Goal: Navigation & Orientation: Find specific page/section

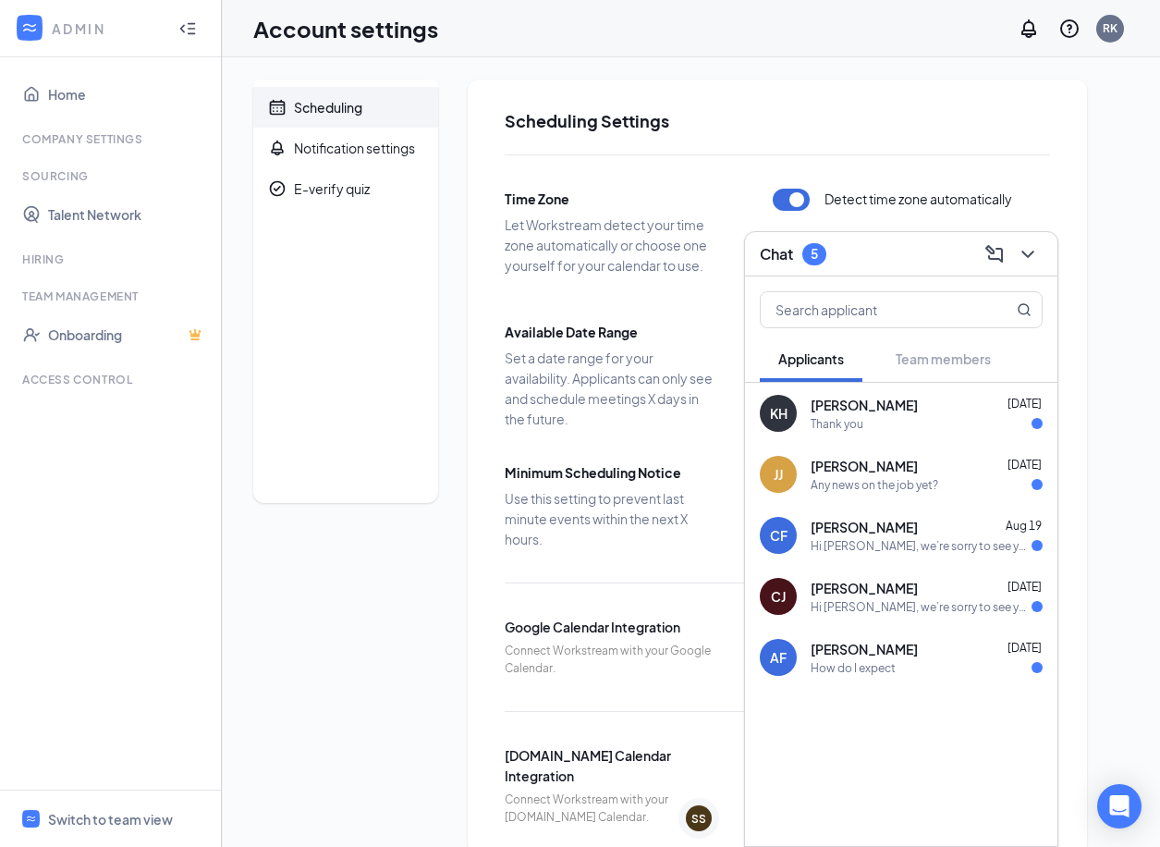
click at [96, 130] on ul "Home Company Settings Sourcing Talent Network Hiring Team Management Onboarding…" at bounding box center [110, 423] width 221 height 732
click at [96, 138] on div "Company Settings" at bounding box center [112, 139] width 180 height 16
click at [44, 180] on div "Sourcing" at bounding box center [112, 176] width 180 height 16
drag, startPoint x: 44, startPoint y: 180, endPoint x: 169, endPoint y: 35, distance: 191.4
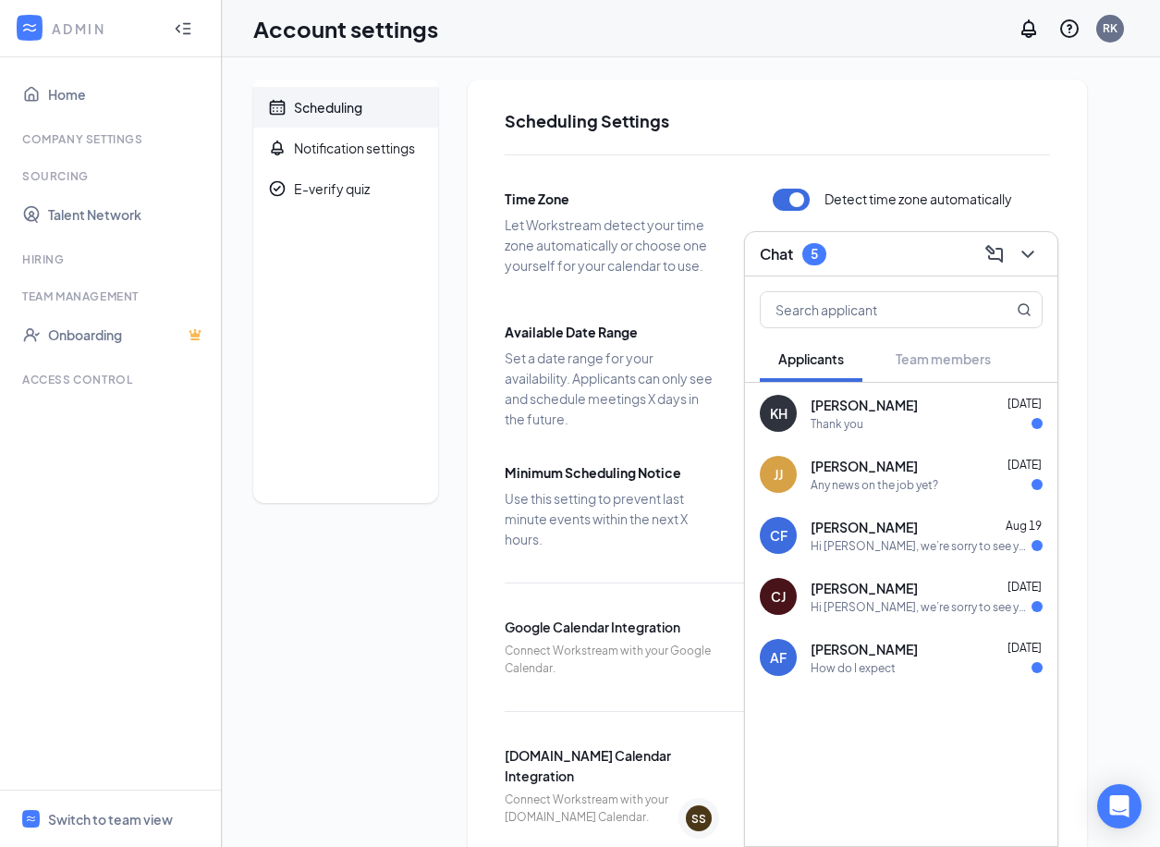
click at [169, 35] on div at bounding box center [187, 28] width 37 height 37
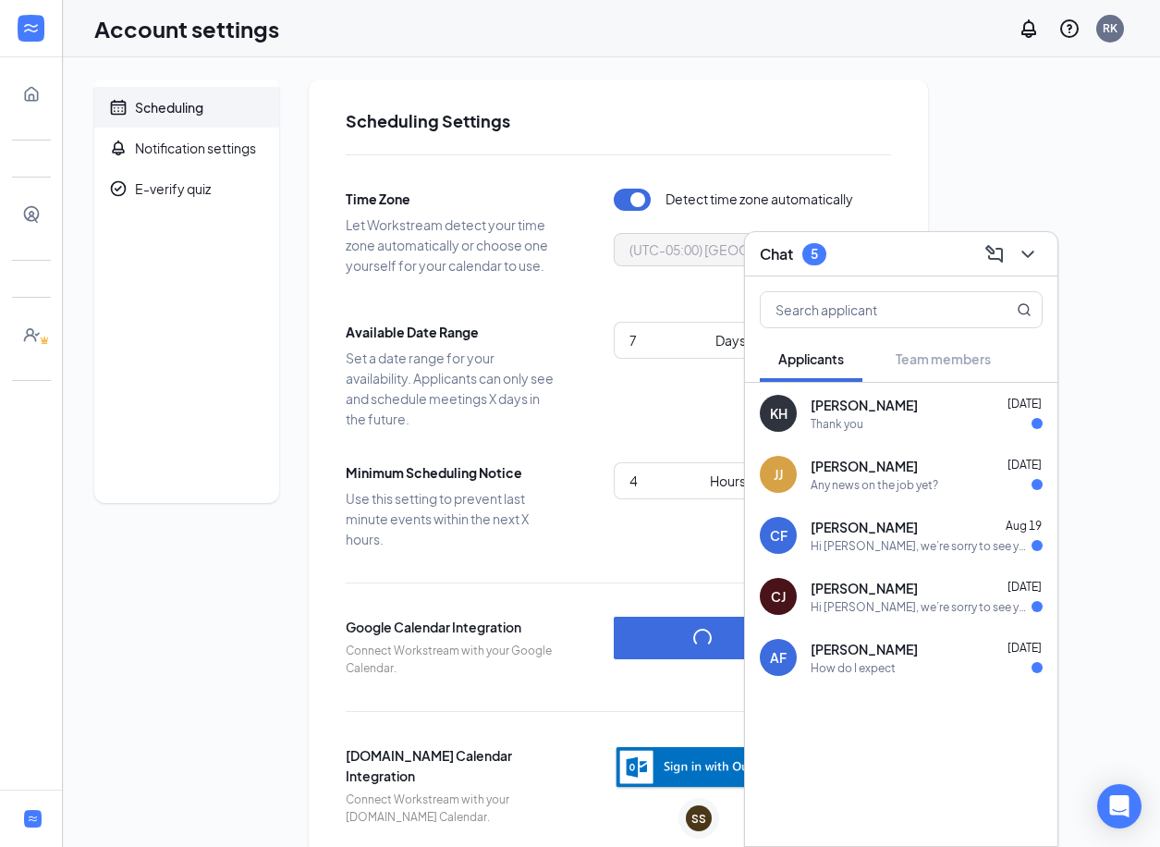
click at [32, 238] on ul "Home Company Settings Sourcing Talent Network Hiring Team Management Onboarding…" at bounding box center [31, 423] width 62 height 732
click at [48, 210] on link "Talent Network" at bounding box center [57, 214] width 18 height 37
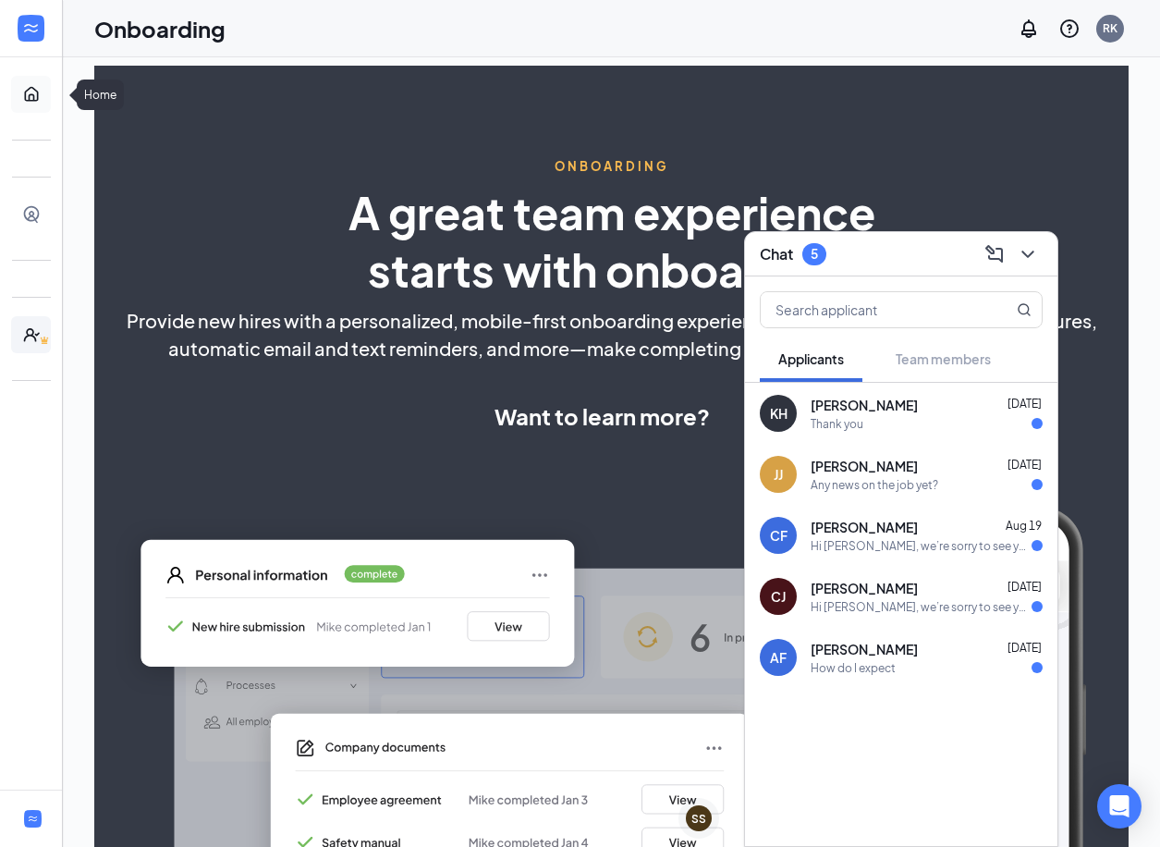
click at [48, 97] on link "Home" at bounding box center [57, 94] width 18 height 37
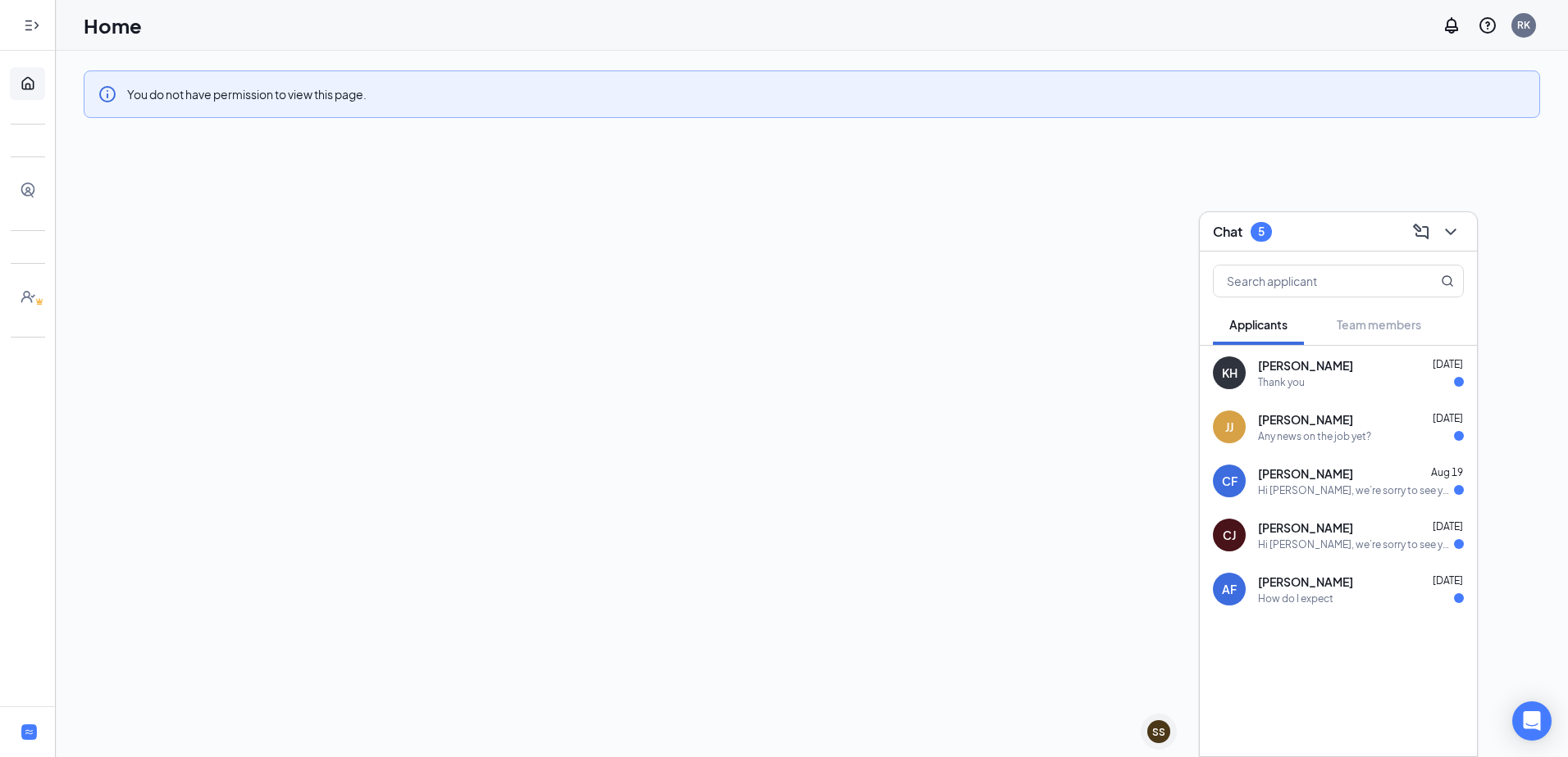
click at [43, 17] on div at bounding box center [27, 25] width 33 height 33
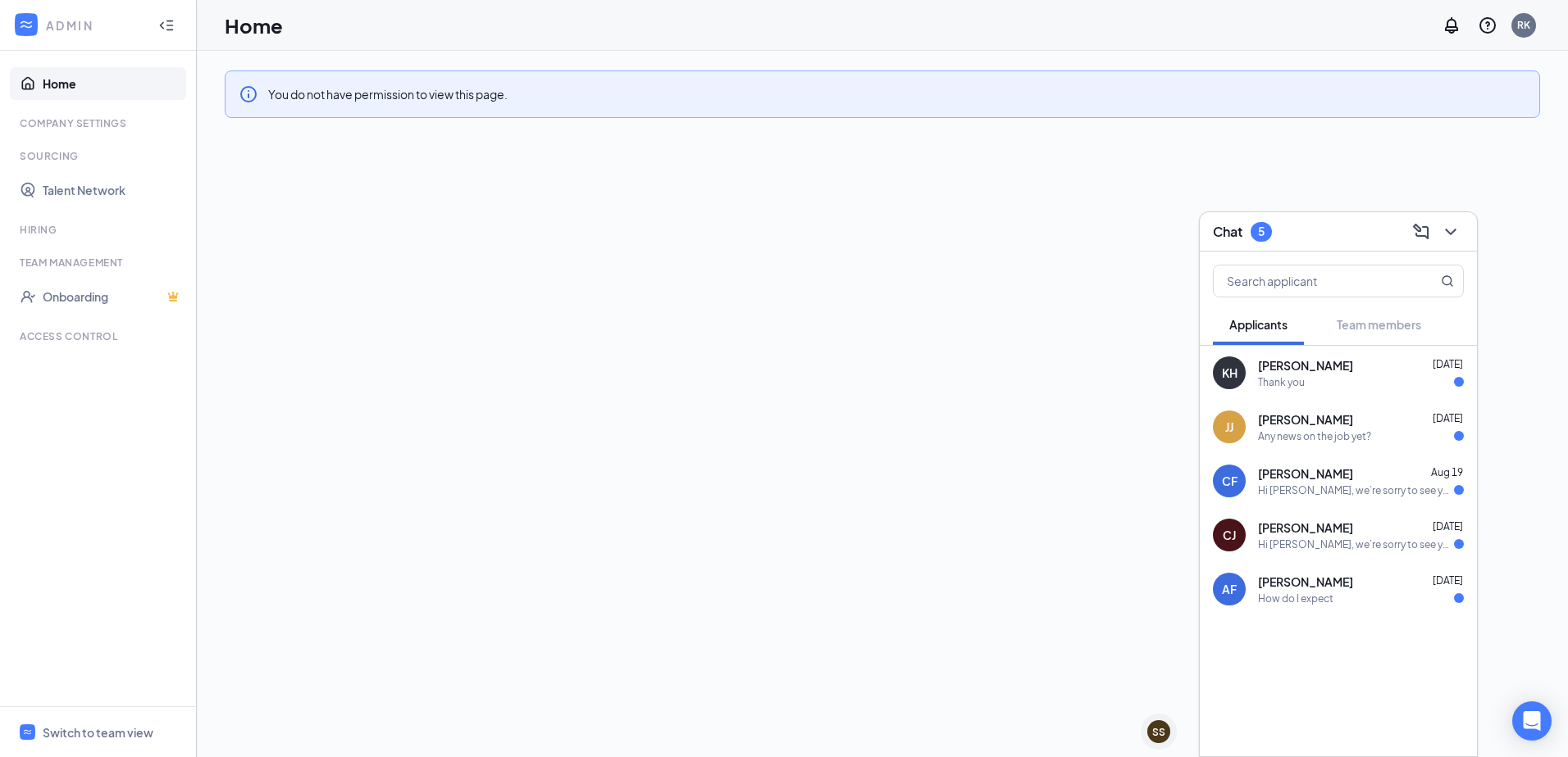
click at [89, 121] on div "Company Settings" at bounding box center [99, 123] width 160 height 14
drag, startPoint x: 89, startPoint y: 121, endPoint x: 92, endPoint y: 210, distance: 89.1
click at [53, 83] on link "Home" at bounding box center [113, 83] width 140 height 33
click at [559, 340] on div "You do not have permission to view this page." at bounding box center [882, 403] width 1371 height 706
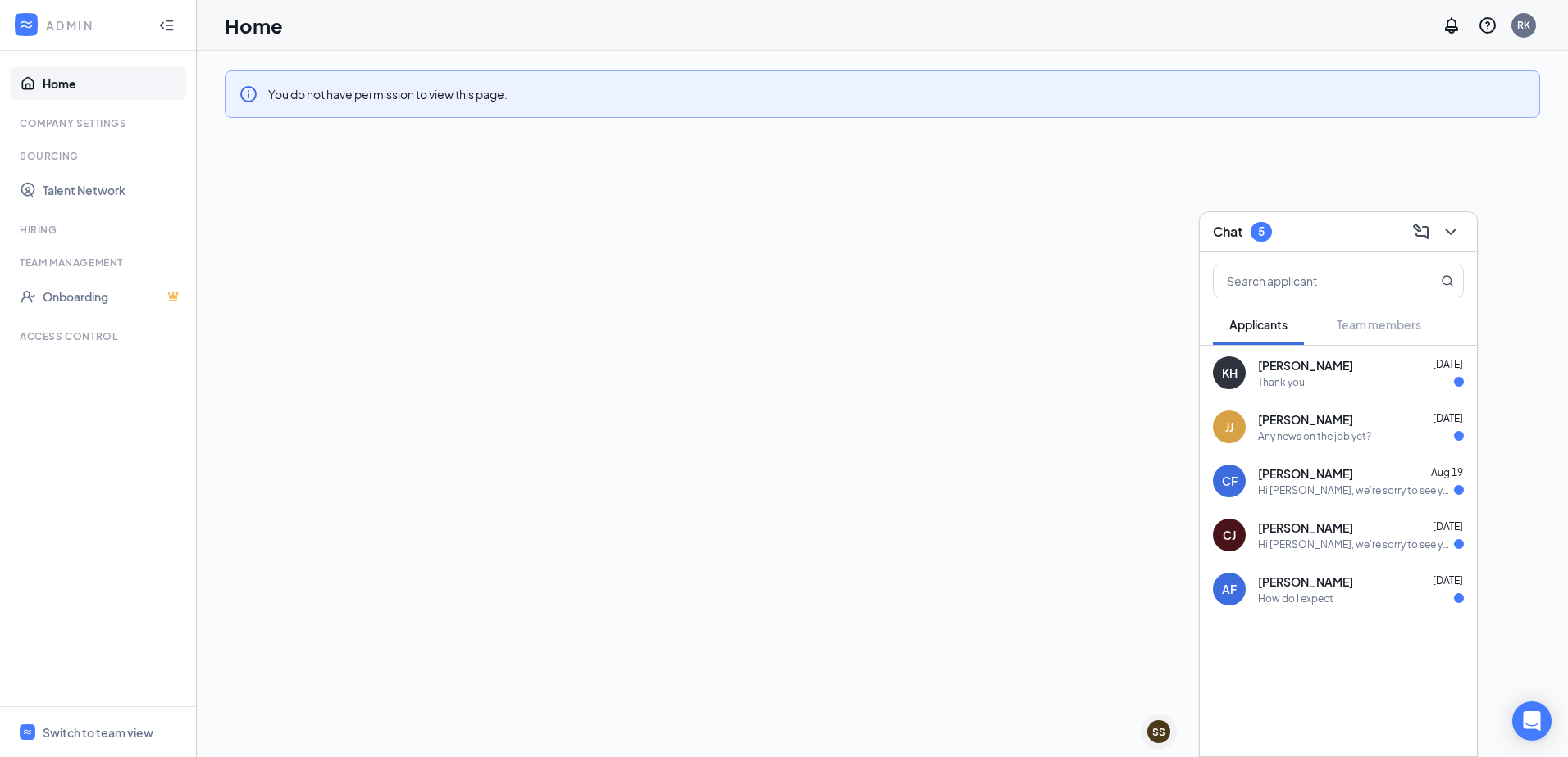
click at [74, 262] on div "Team Management" at bounding box center [99, 262] width 160 height 14
drag, startPoint x: 35, startPoint y: 262, endPoint x: 34, endPoint y: 246, distance: 16.0
click at [34, 246] on ul "Home Company Settings Sourcing Talent Network Hiring Team Management Onboarding…" at bounding box center [98, 378] width 196 height 656
drag, startPoint x: 34, startPoint y: 246, endPoint x: 27, endPoint y: 230, distance: 17.5
click at [27, 230] on div "Hiring" at bounding box center [99, 230] width 160 height 14
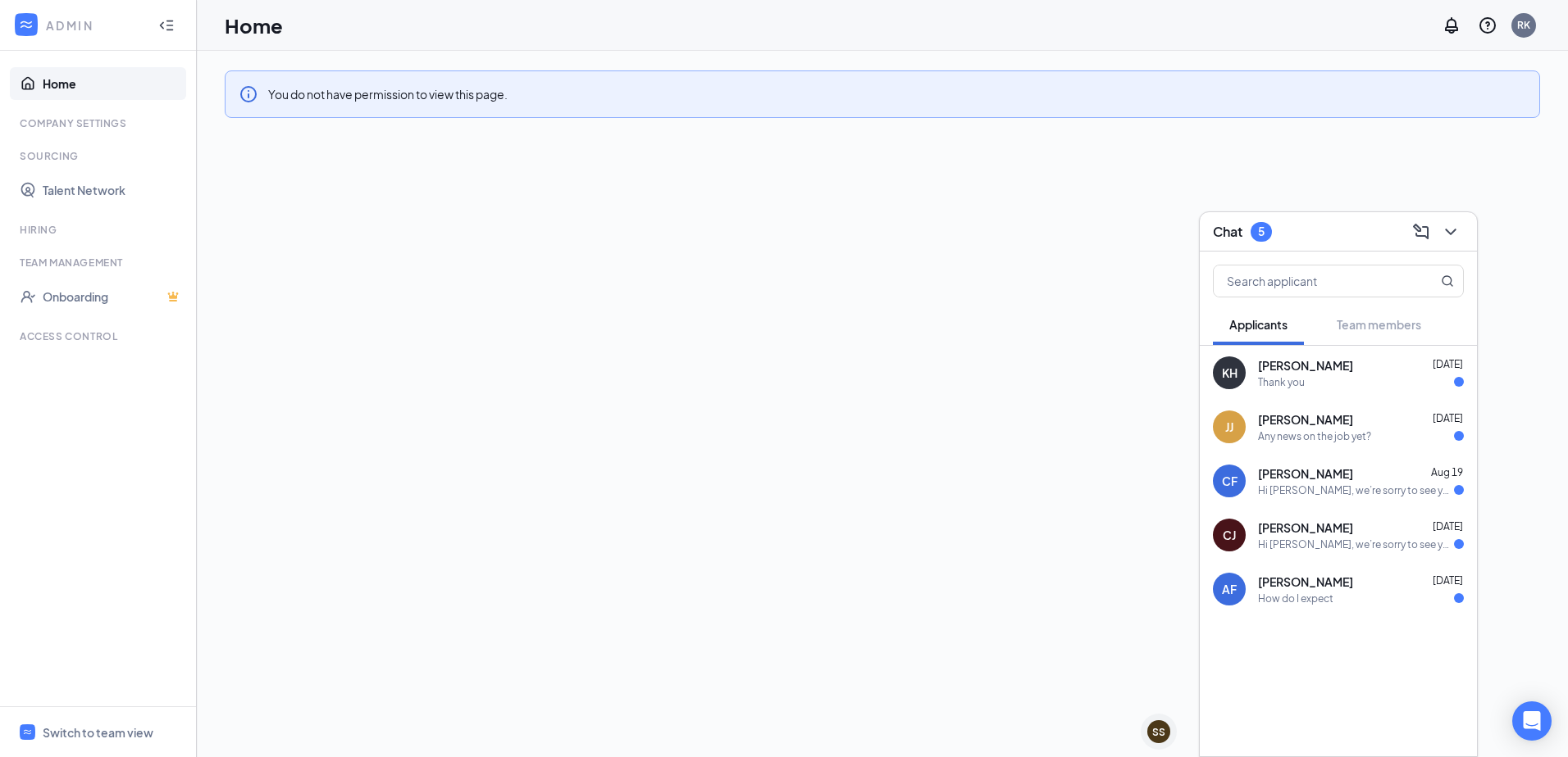
click at [70, 21] on div "ADMIN" at bounding box center [95, 25] width 98 height 16
click at [146, 27] on div "ADMIN" at bounding box center [98, 25] width 196 height 51
click at [156, 26] on icon "Collapse" at bounding box center [162, 25] width 16 height 16
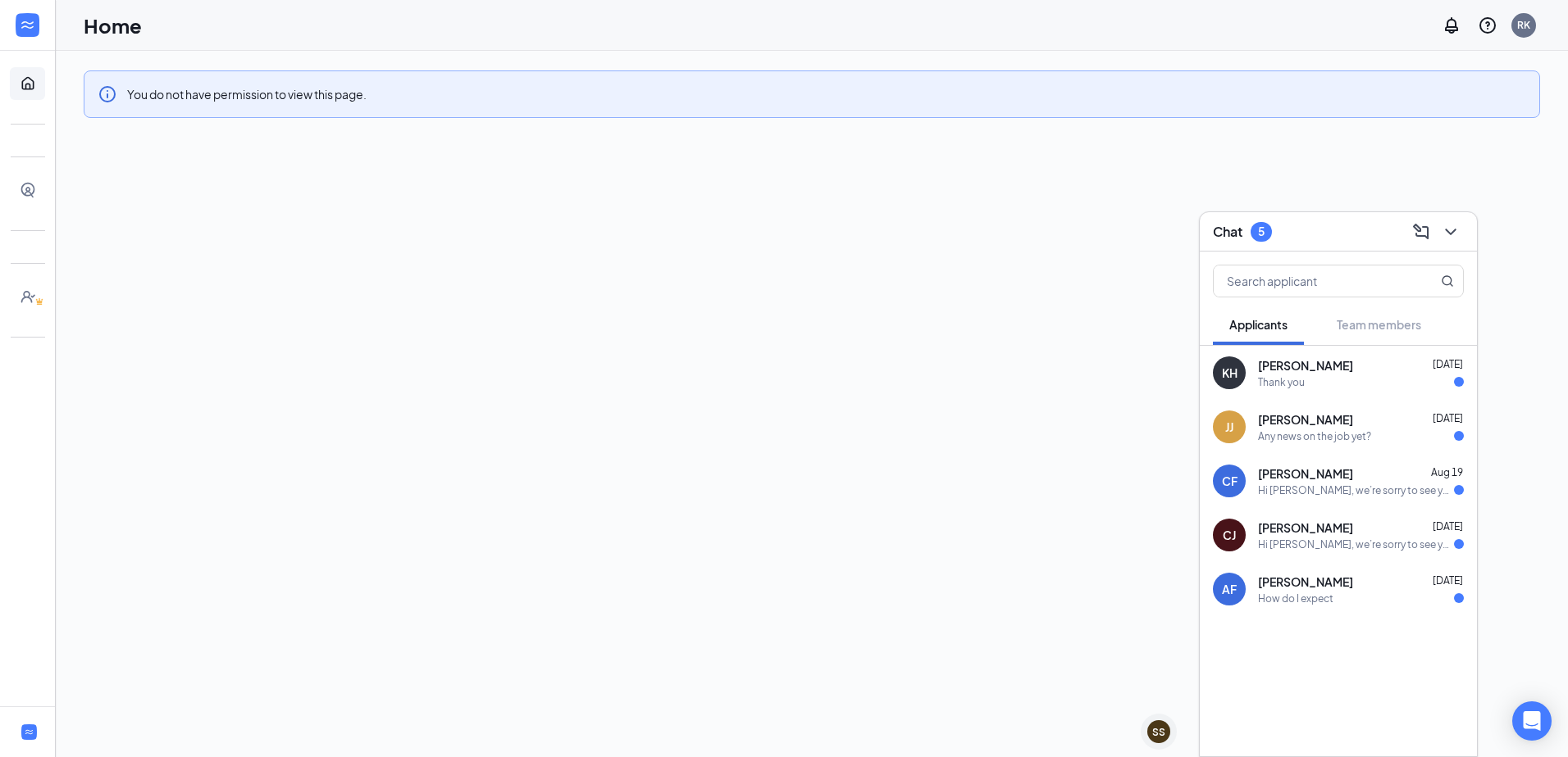
click at [45, 22] on div at bounding box center [27, 25] width 55 height 51
click at [43, 89] on link "Home" at bounding box center [51, 83] width 16 height 33
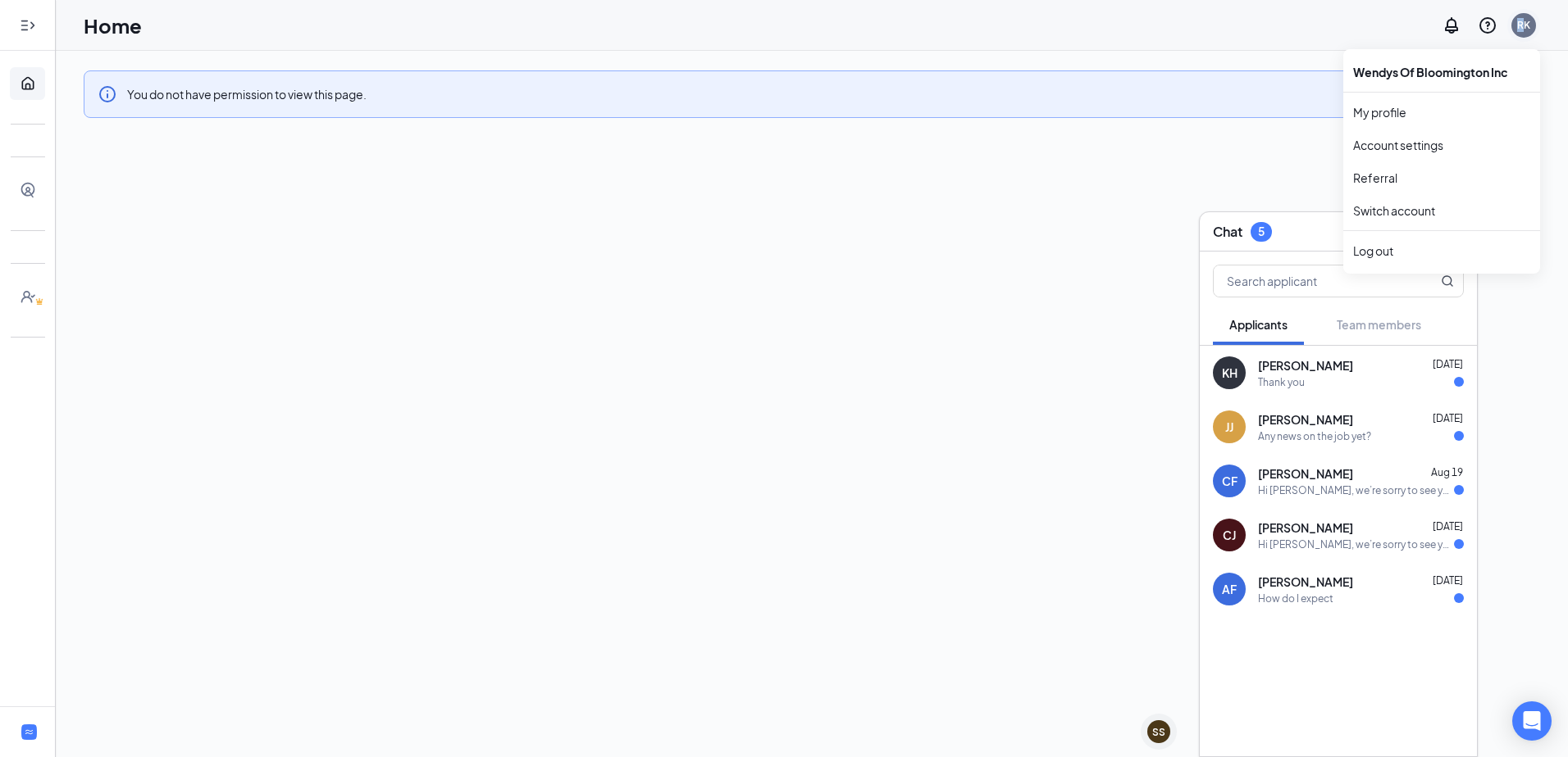
drag, startPoint x: 1515, startPoint y: 39, endPoint x: 1524, endPoint y: 31, distance: 12.0
click at [1040, 31] on div "RK" at bounding box center [1523, 25] width 33 height 33
click at [1040, 31] on div "RK" at bounding box center [1523, 25] width 13 height 14
click at [1040, 115] on link "My profile" at bounding box center [1441, 112] width 177 height 16
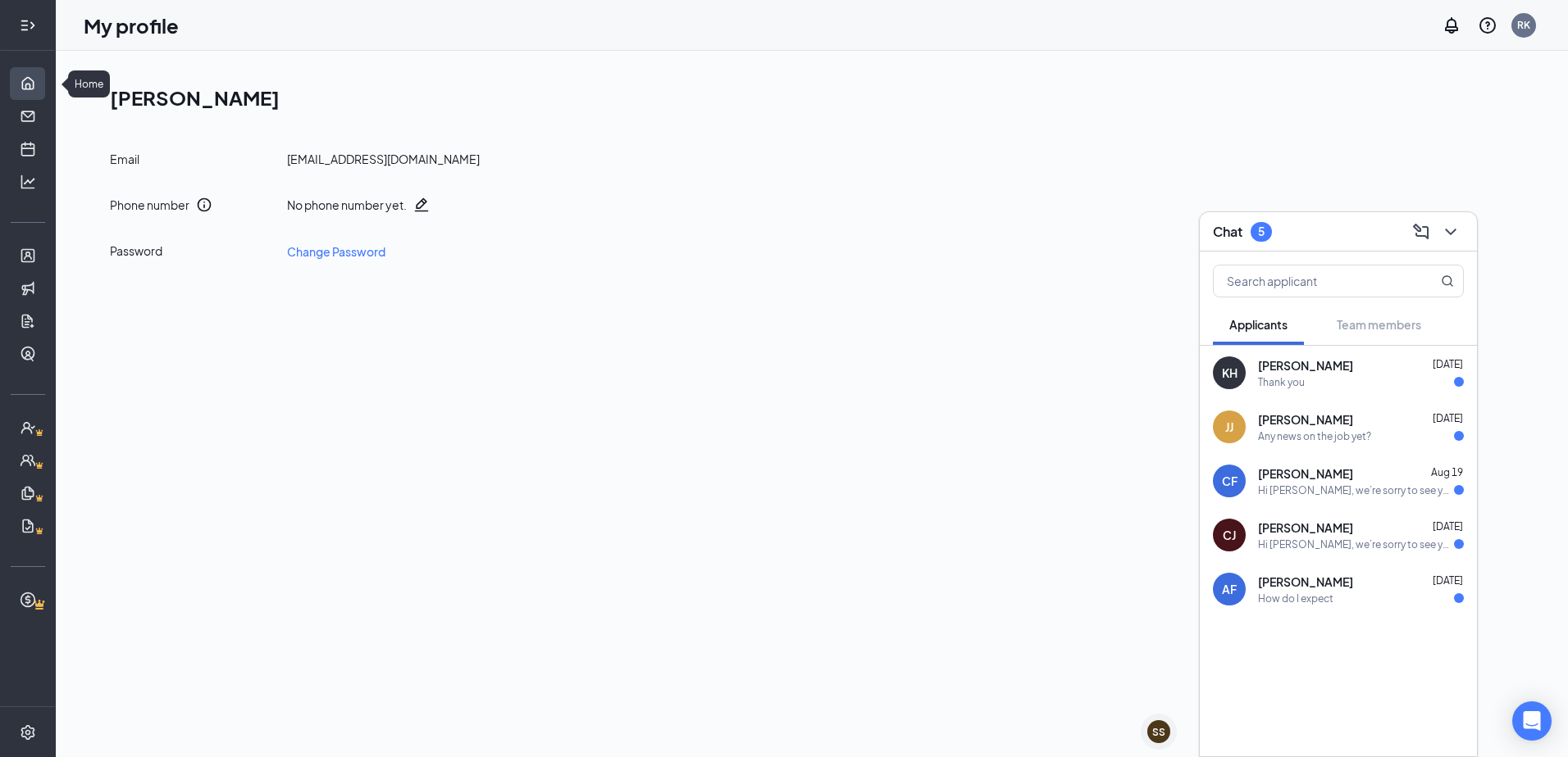
click at [43, 80] on link "Home" at bounding box center [51, 83] width 16 height 33
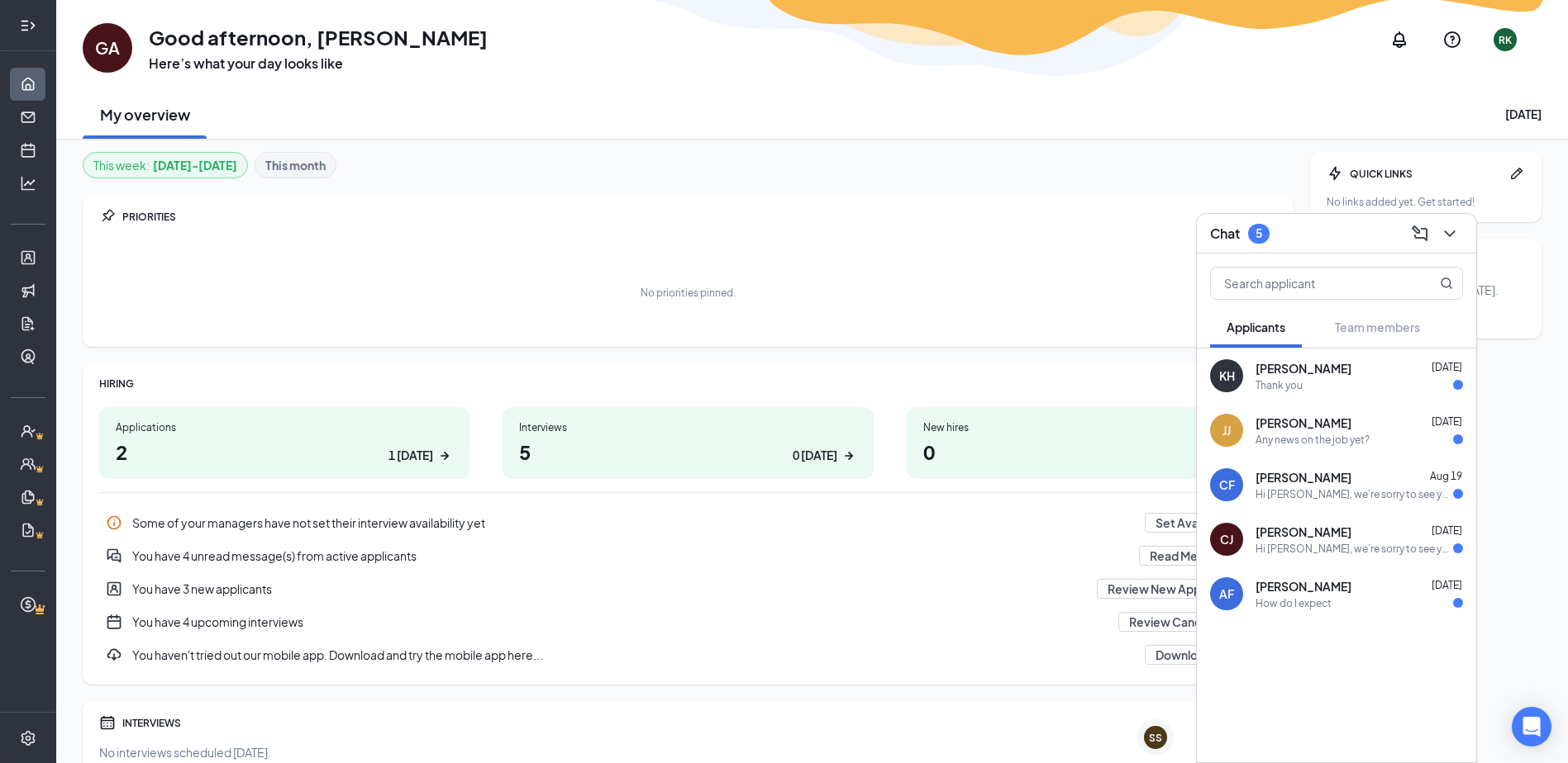
click at [412, 441] on h1 "2 1 today" at bounding box center [283, 451] width 337 height 28
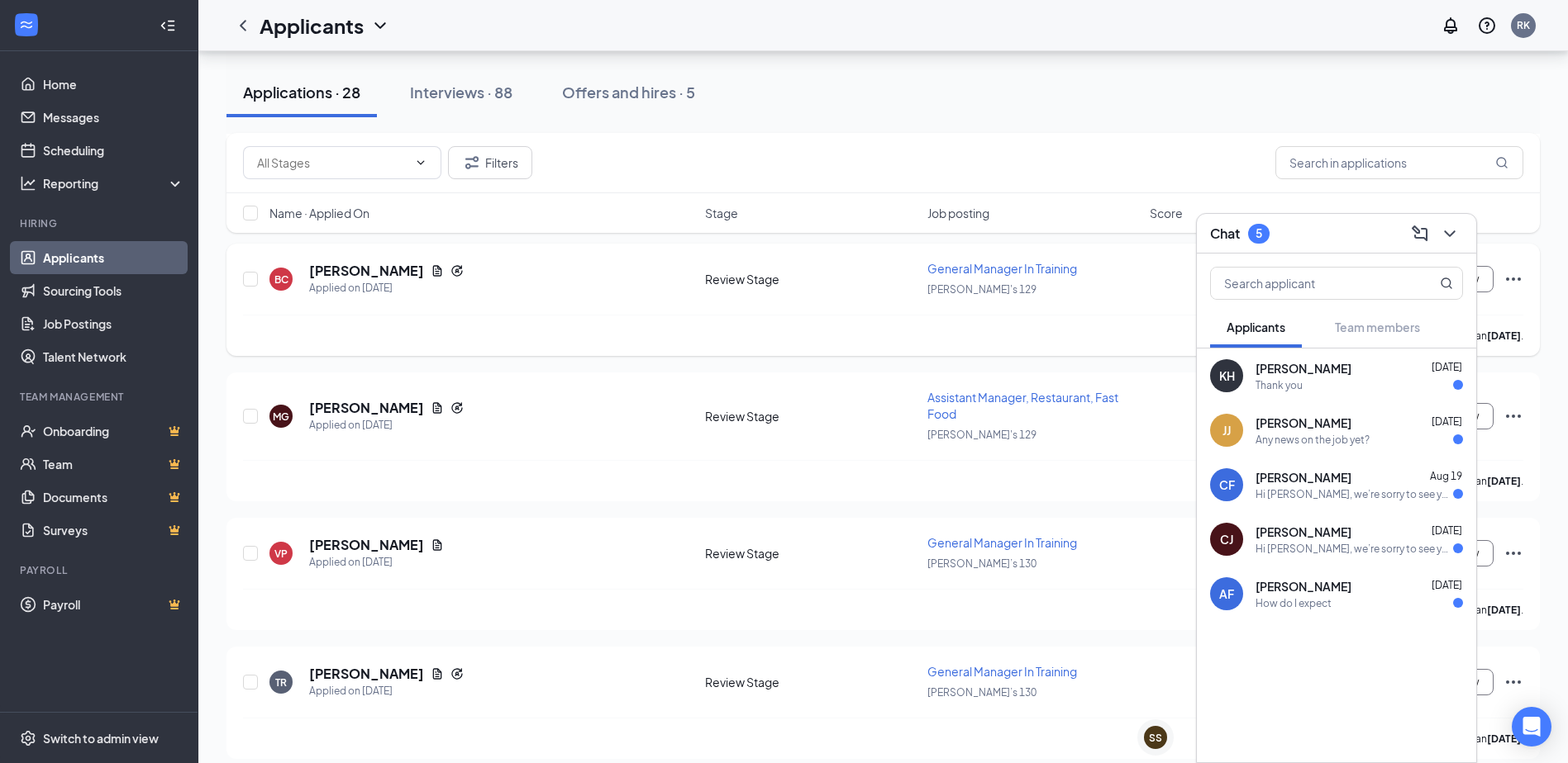
scroll to position [826, 0]
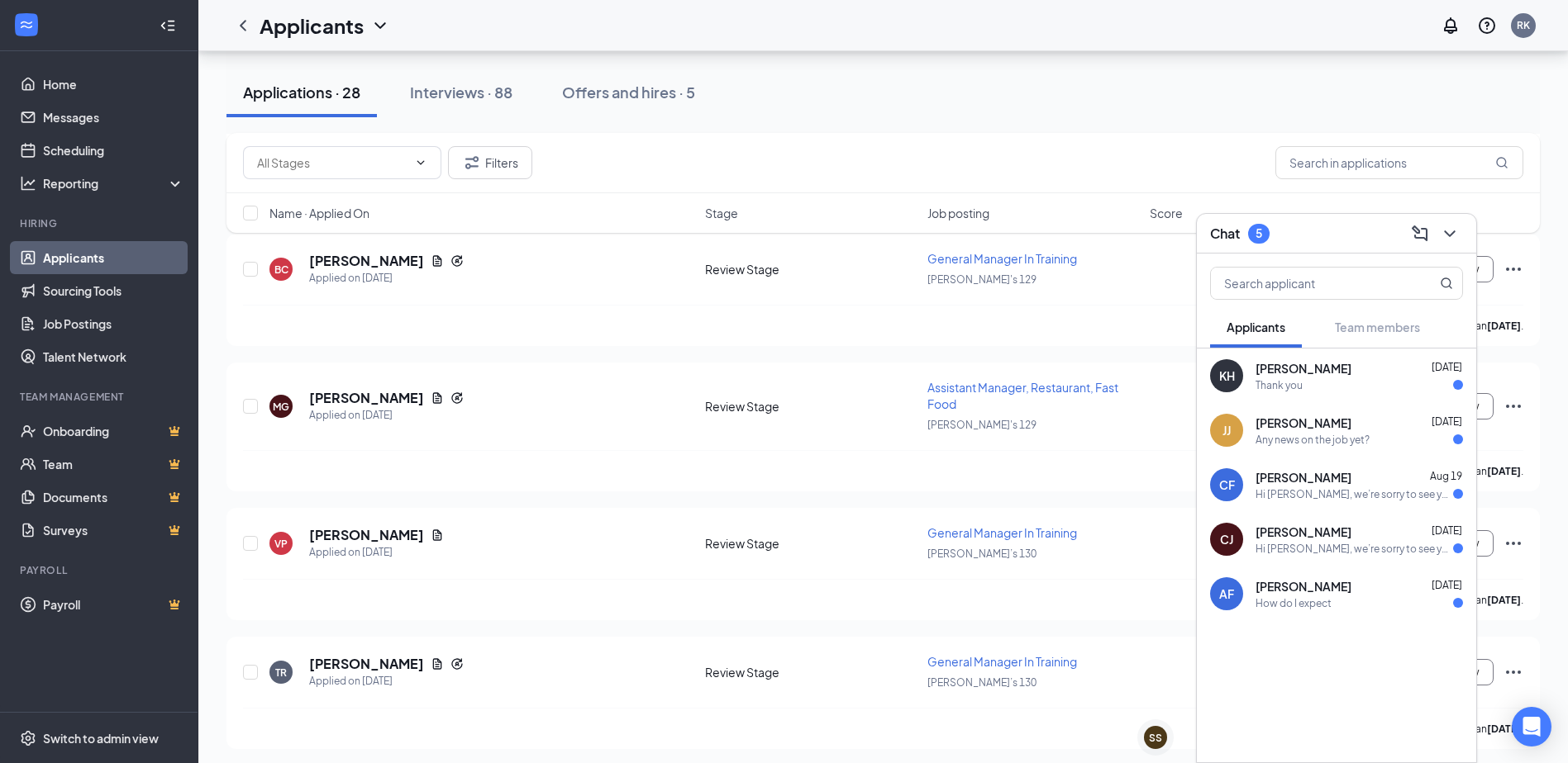
click at [1463, 231] on div "Chat 5" at bounding box center [1336, 233] width 279 height 39
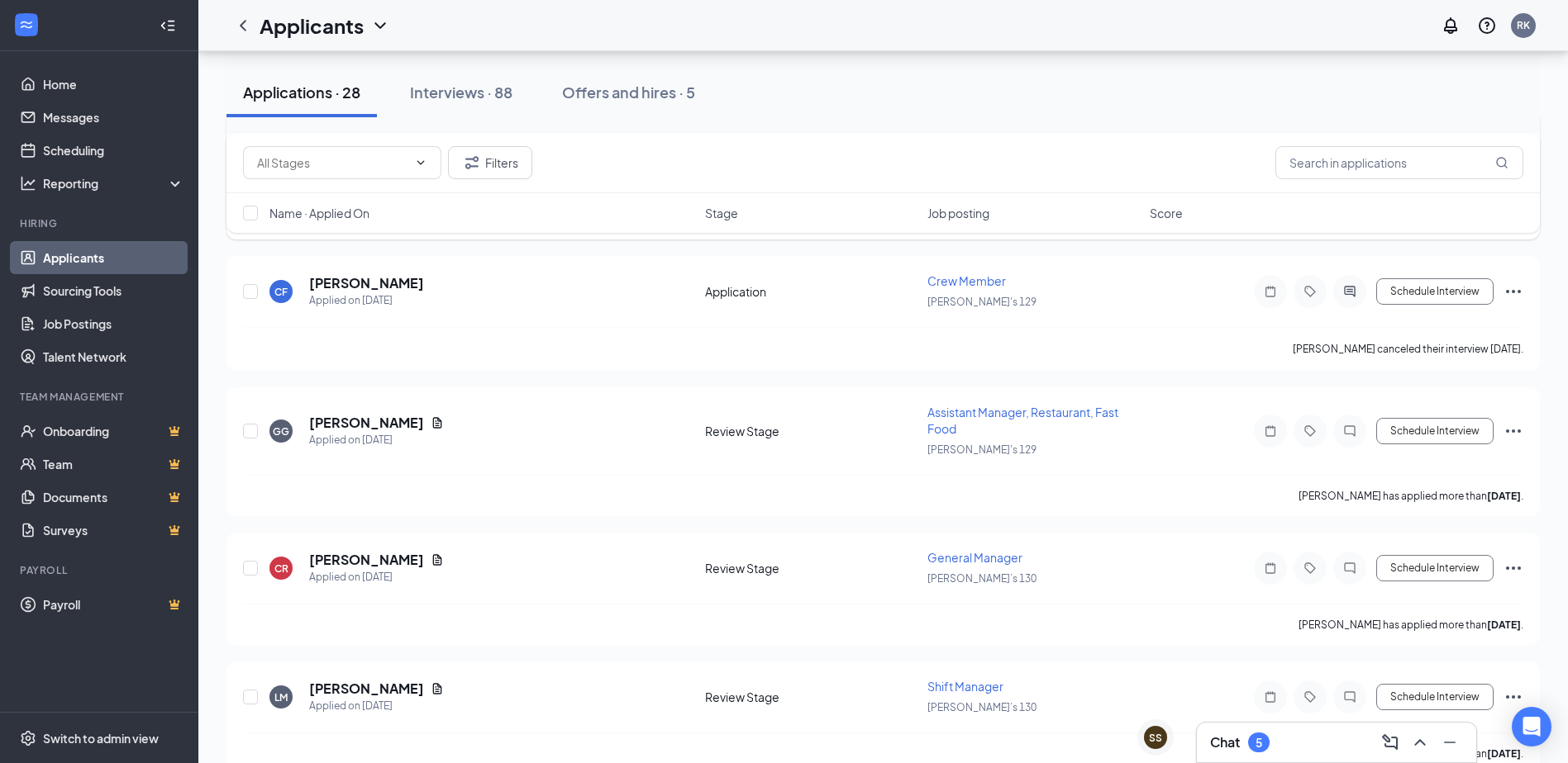
scroll to position [2312, 0]
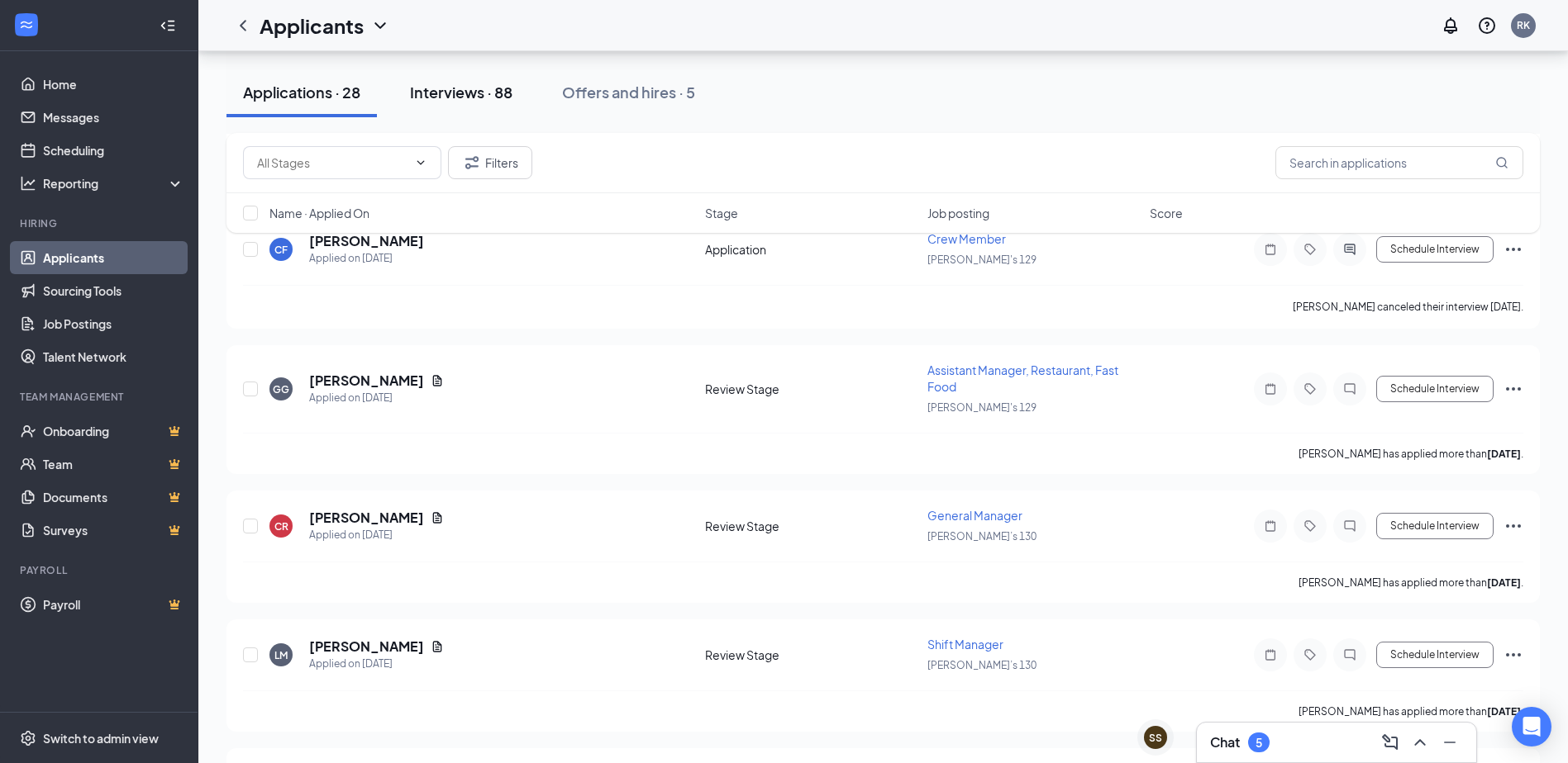
click at [470, 94] on div "Interviews · 88" at bounding box center [461, 92] width 103 height 21
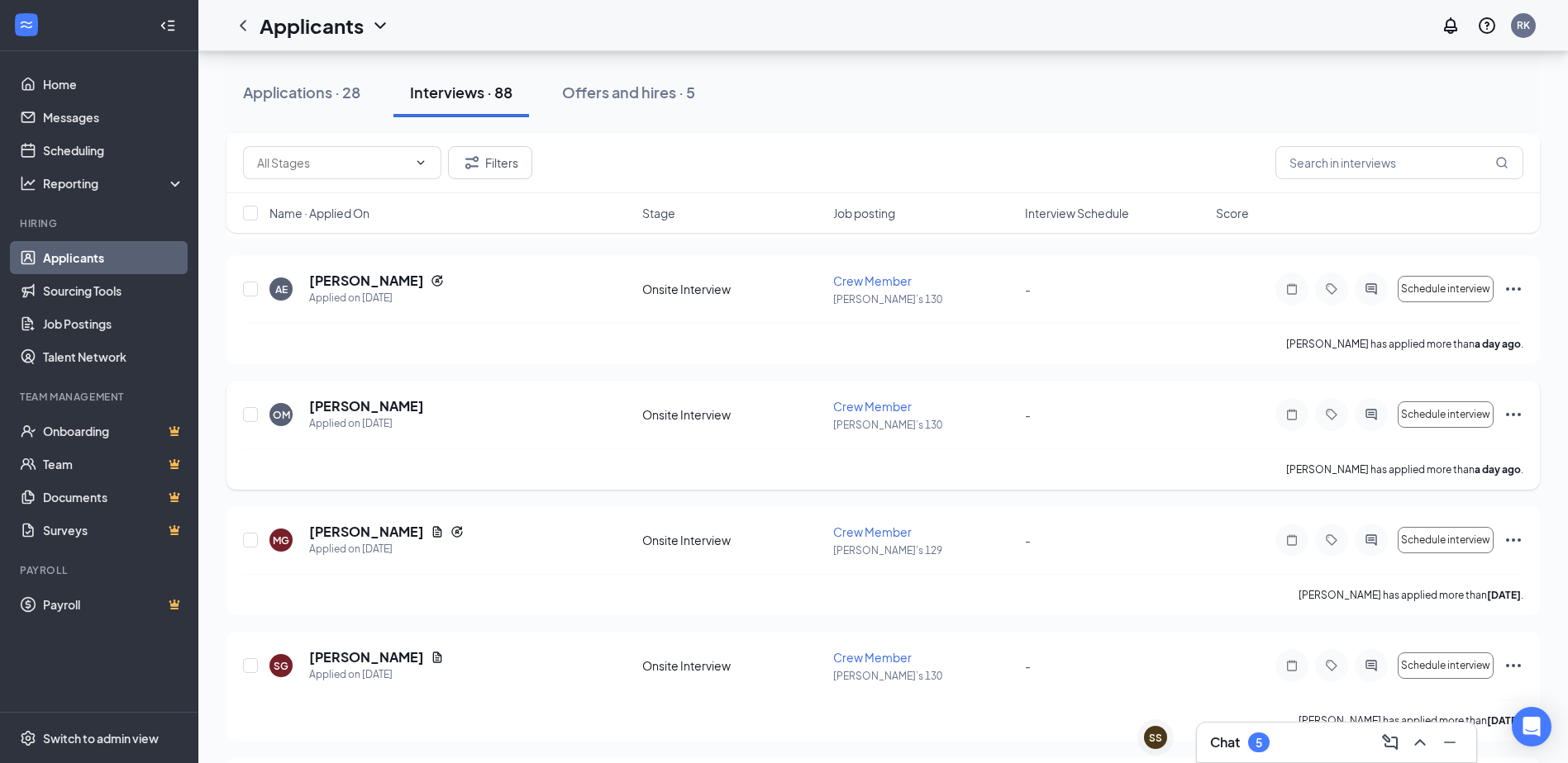
scroll to position [578, 0]
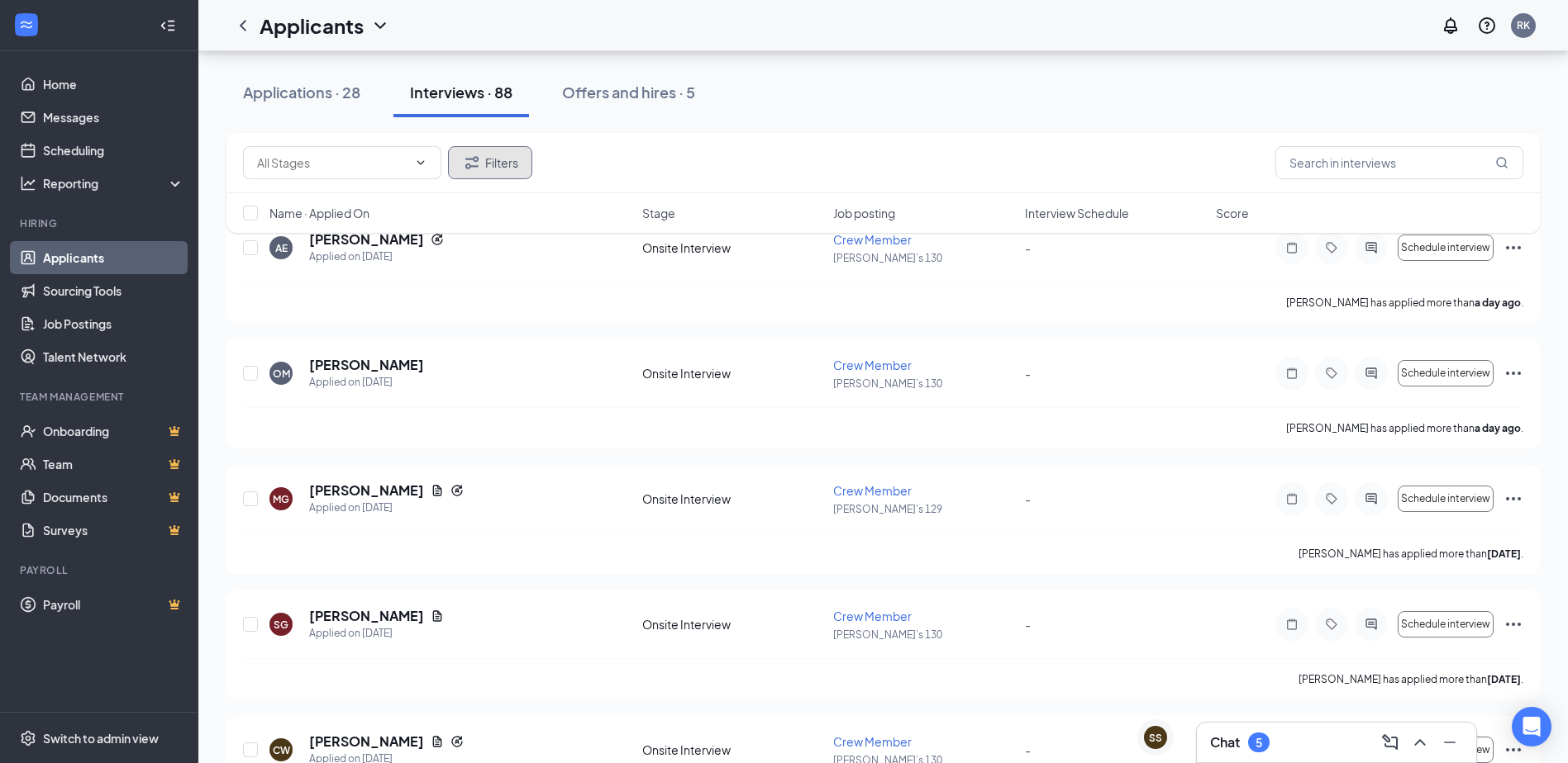
click at [511, 153] on button "Filters" at bounding box center [490, 163] width 84 height 33
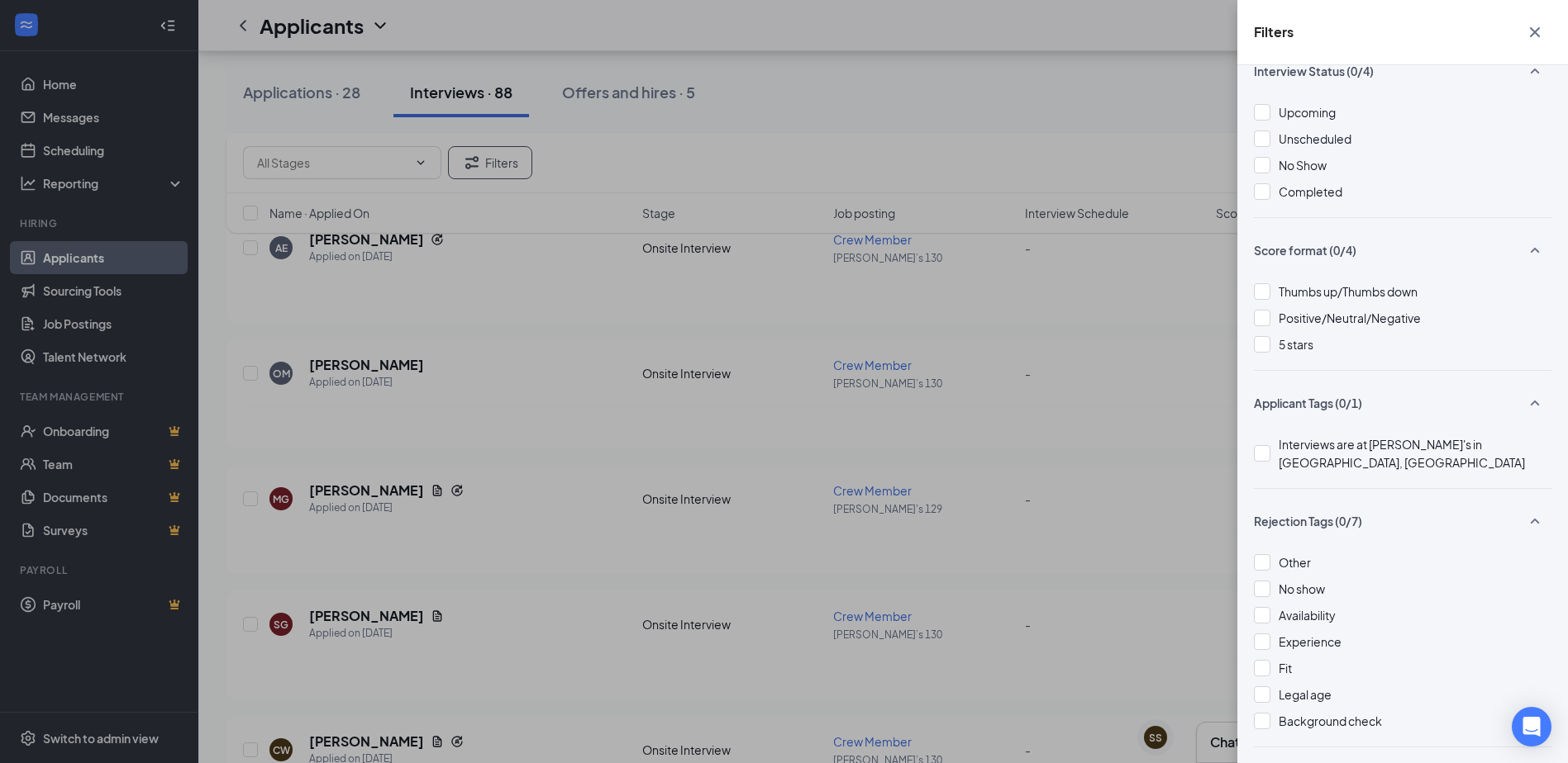
scroll to position [266, 0]
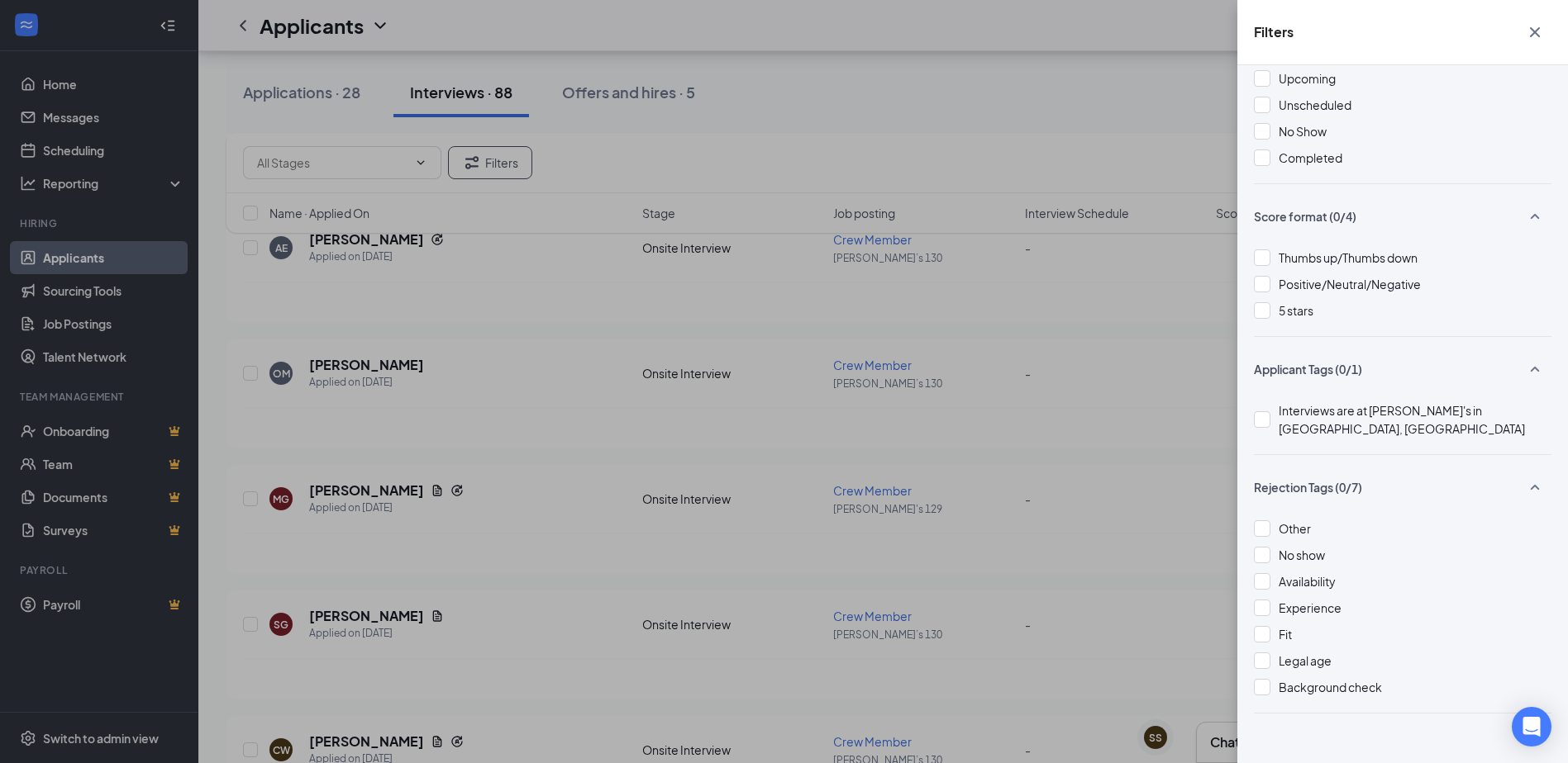
click at [1160, 353] on div "Filters Applicant Status (0/5) Unread message Hasn't messaged back Stuck in sta…" at bounding box center [784, 382] width 1568 height 763
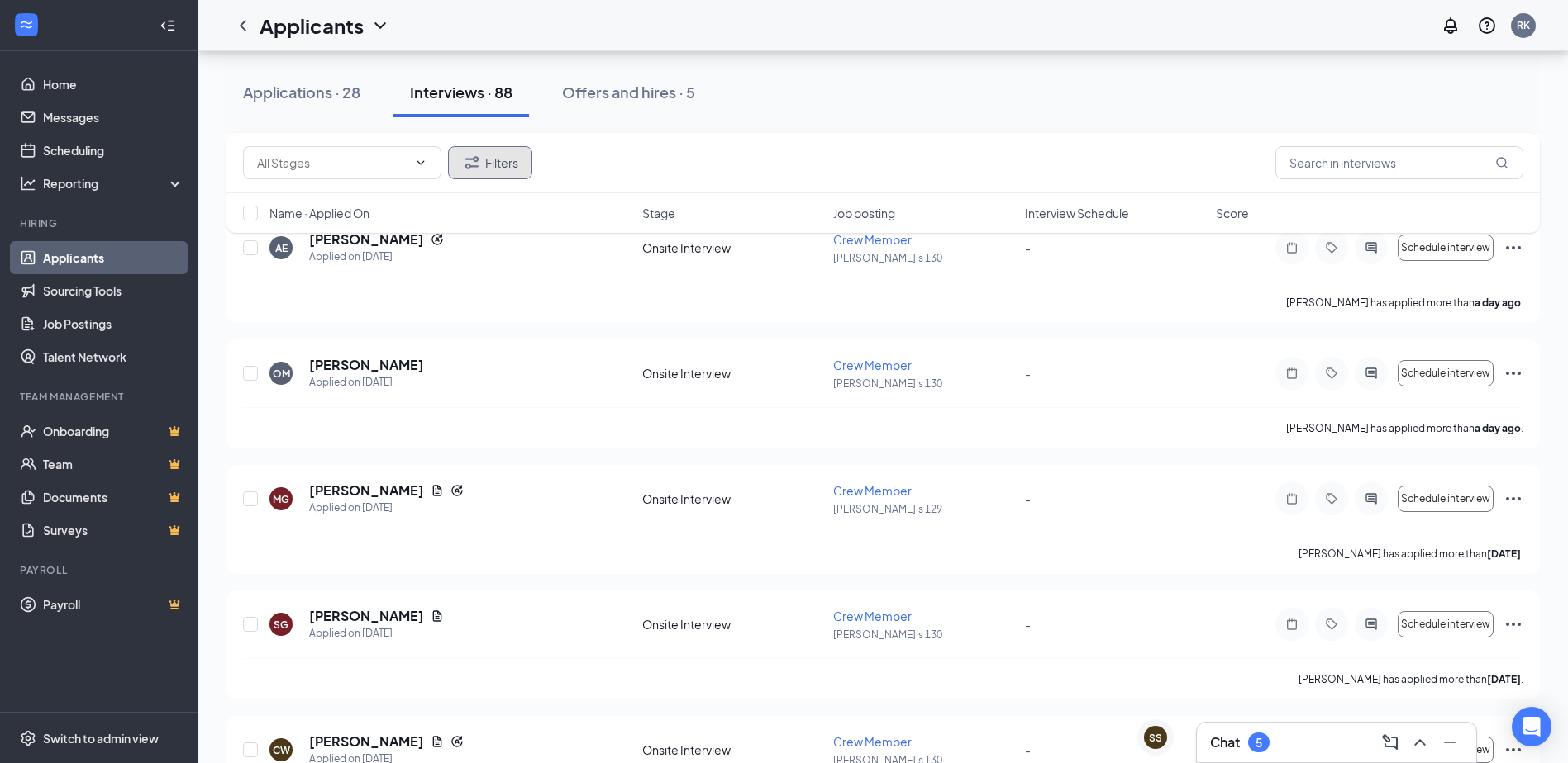
click at [497, 179] on button "Filters" at bounding box center [490, 163] width 84 height 33
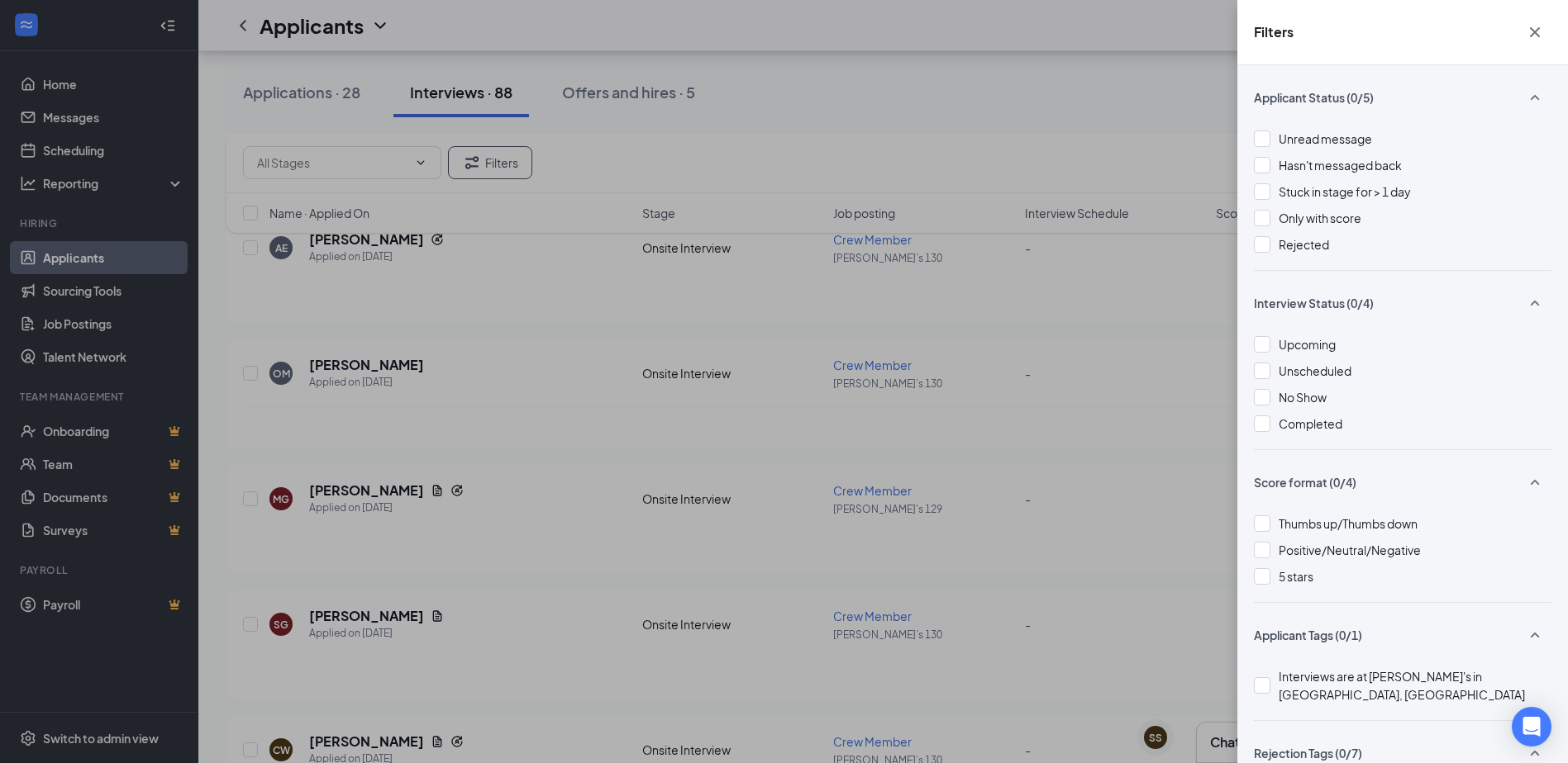
drag, startPoint x: 903, startPoint y: 446, endPoint x: 891, endPoint y: 443, distance: 12.4
click at [903, 445] on div "Filters Applicant Status (0/5) Unread message Hasn't messaged back Stuck in sta…" at bounding box center [784, 382] width 1568 height 763
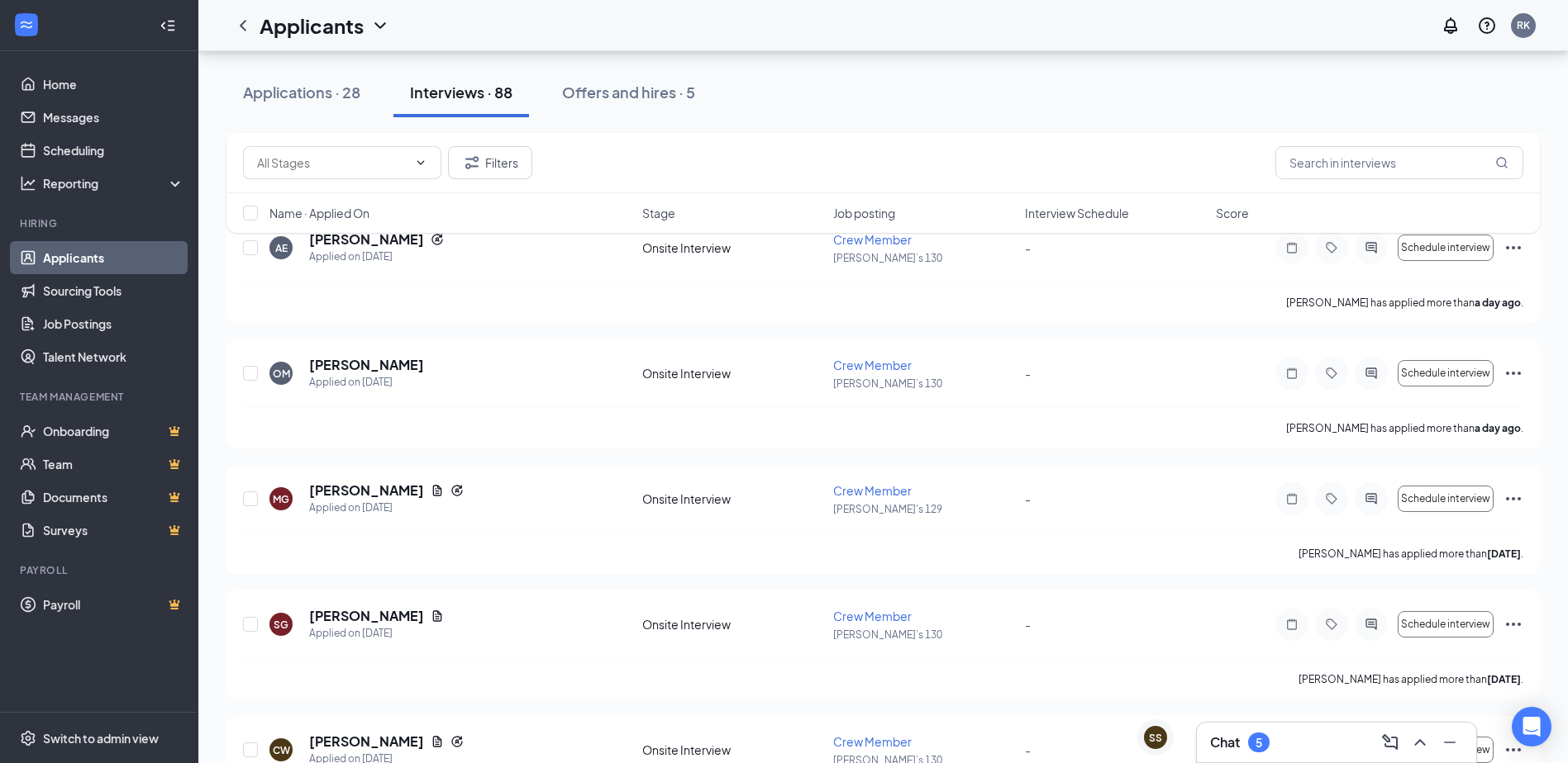
click at [898, 219] on div "Job posting" at bounding box center [923, 213] width 181 height 16
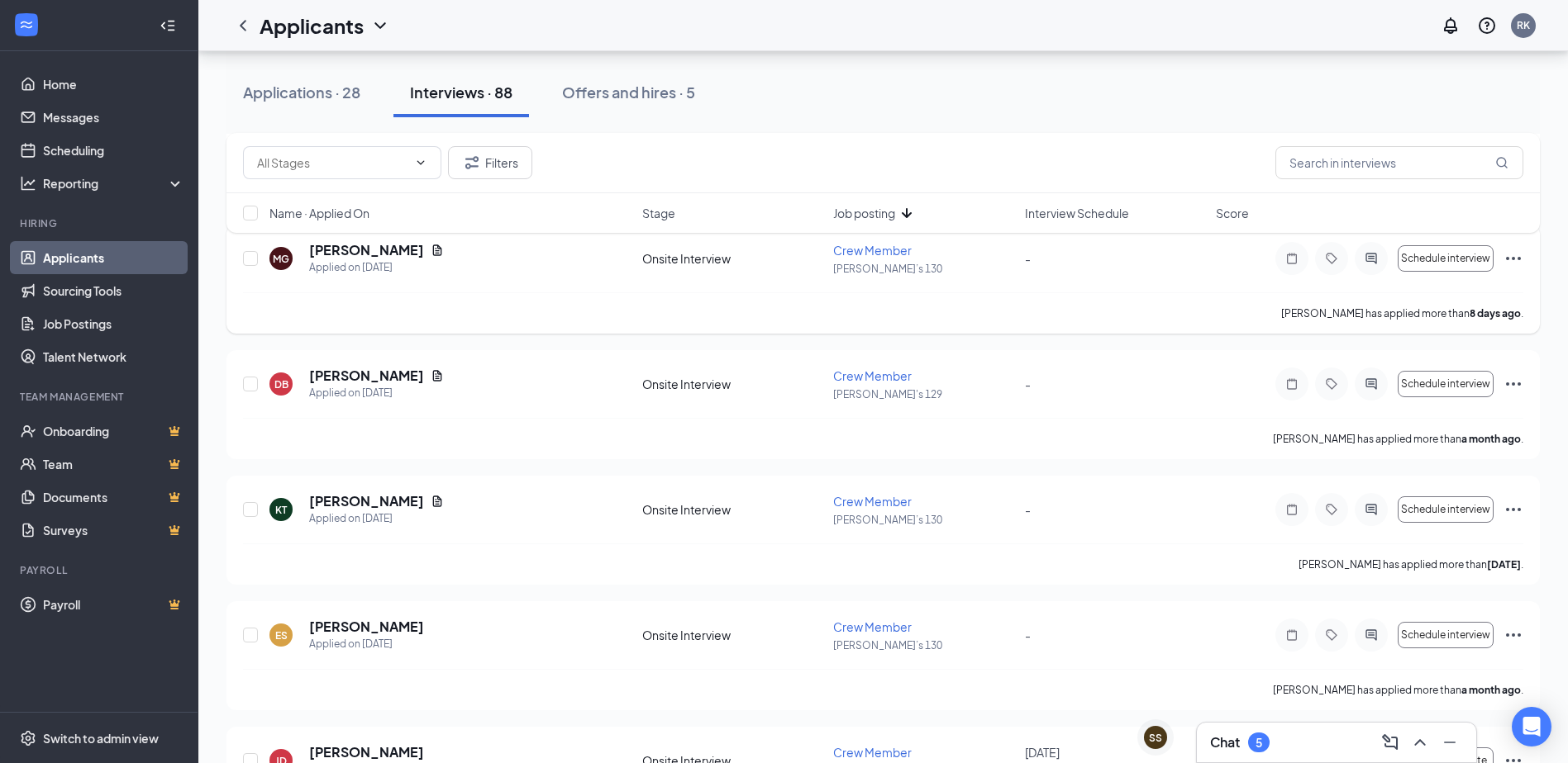
scroll to position [3056, 0]
